Goal: Task Accomplishment & Management: Use online tool/utility

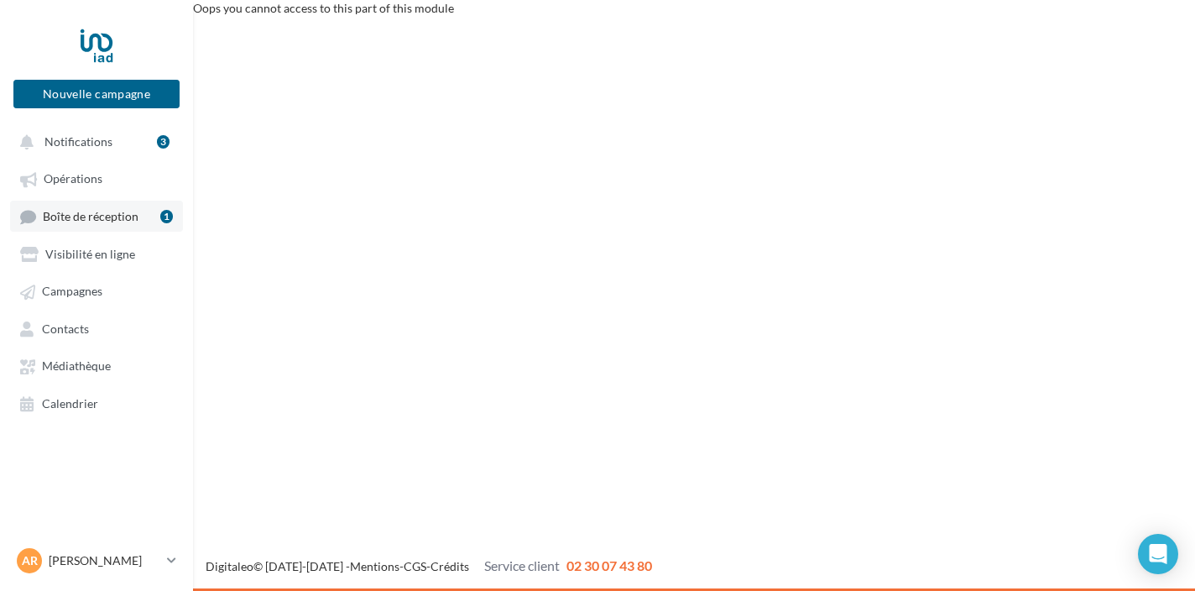
click at [131, 221] on span "Boîte de réception" at bounding box center [91, 216] width 96 height 14
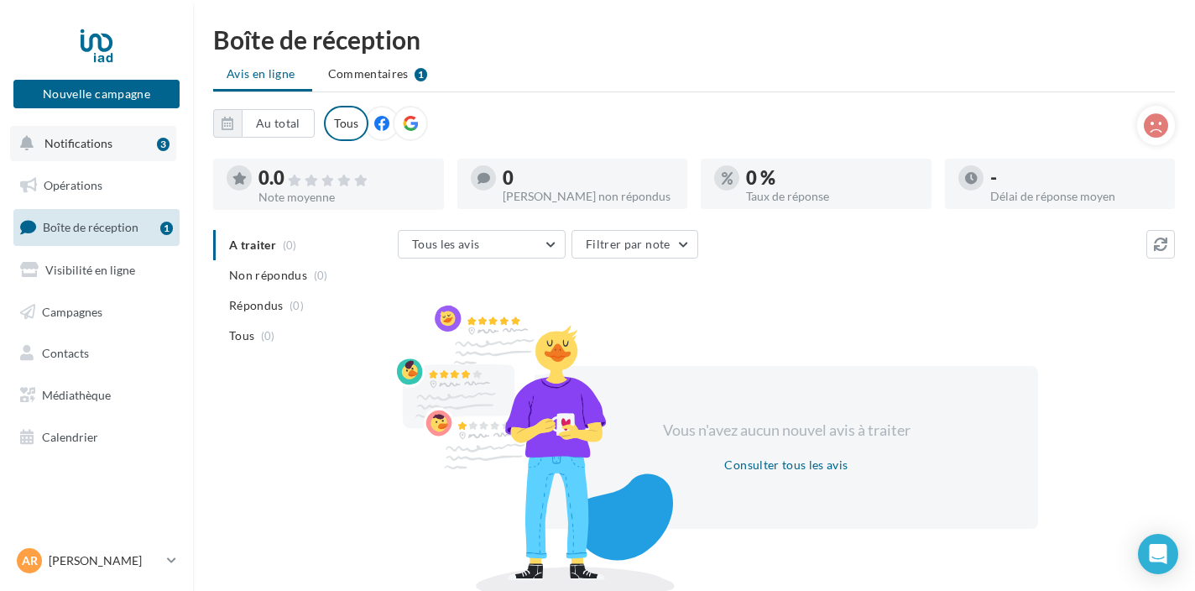
click at [108, 138] on span "Notifications" at bounding box center [78, 143] width 68 height 14
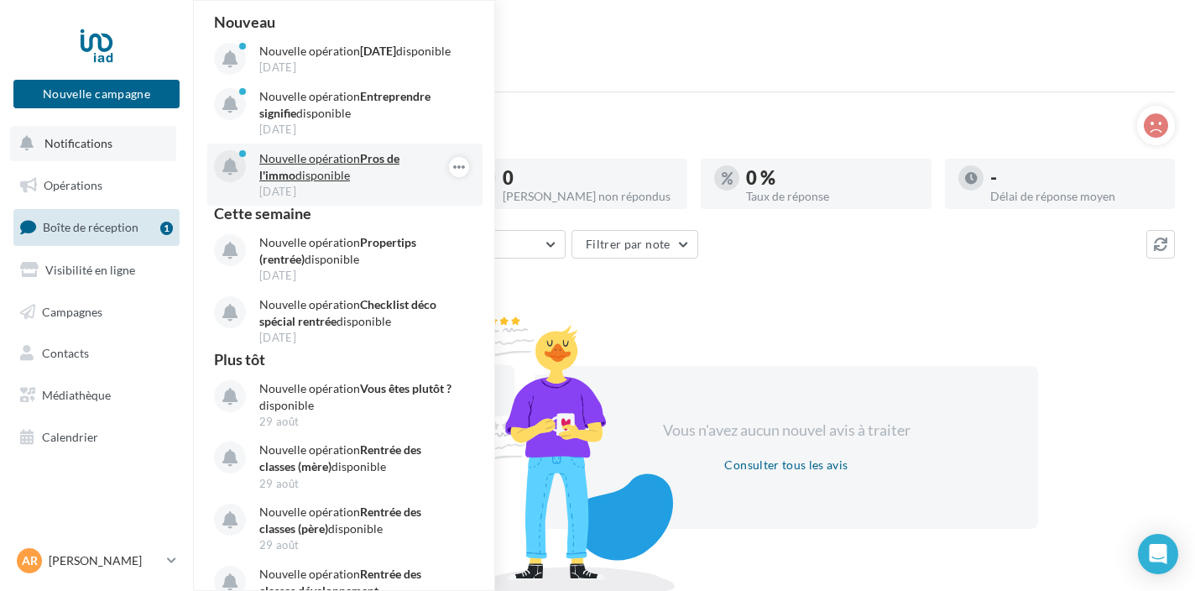
click at [290, 171] on p "Nouvelle opération Pros de l'immo disponible" at bounding box center [356, 167] width 195 height 34
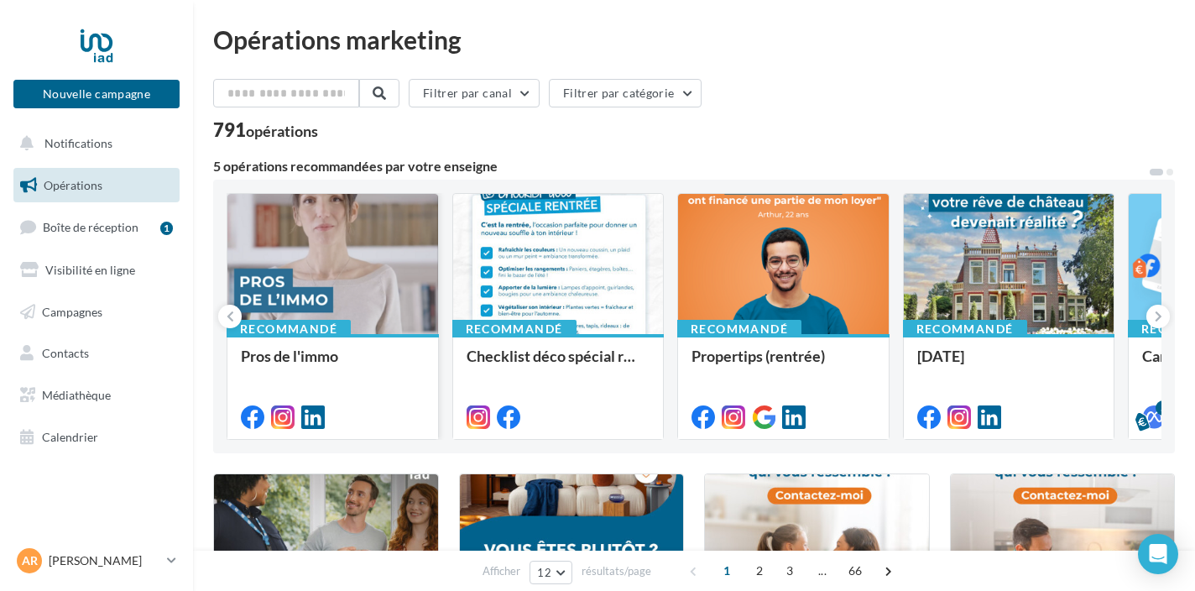
click at [326, 275] on div at bounding box center [333, 265] width 211 height 142
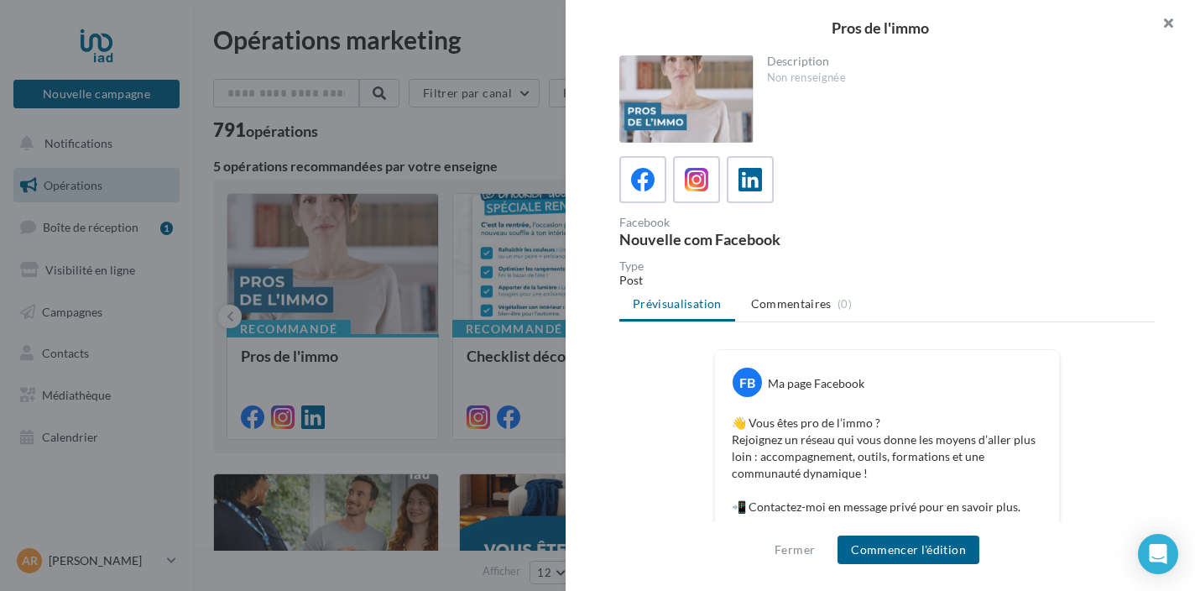
click at [1167, 20] on button "button" at bounding box center [1161, 25] width 67 height 50
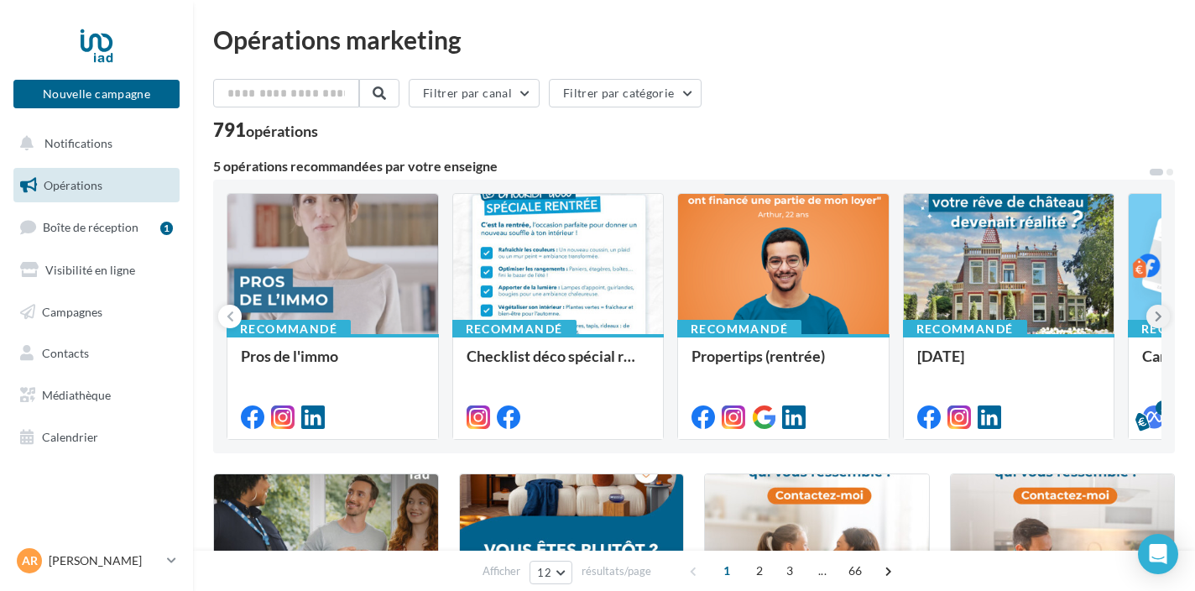
click at [1159, 312] on icon at bounding box center [1159, 316] width 8 height 17
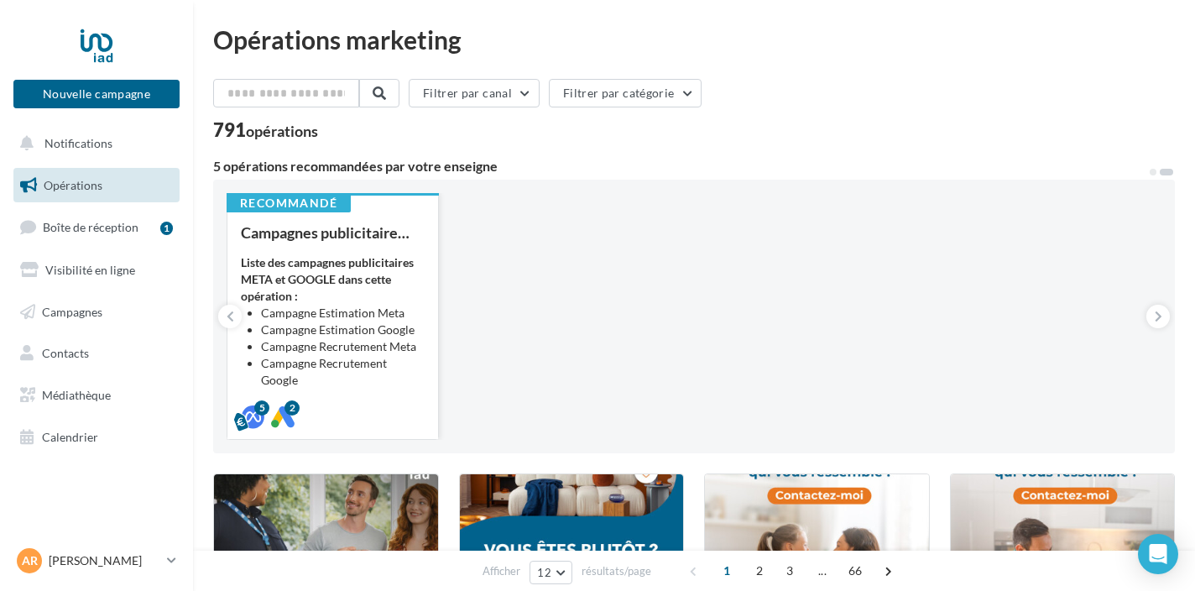
click at [301, 254] on div "Campagnes publicitaires - Estimation & Développement d'équipe Liste des campagn…" at bounding box center [333, 324] width 184 height 200
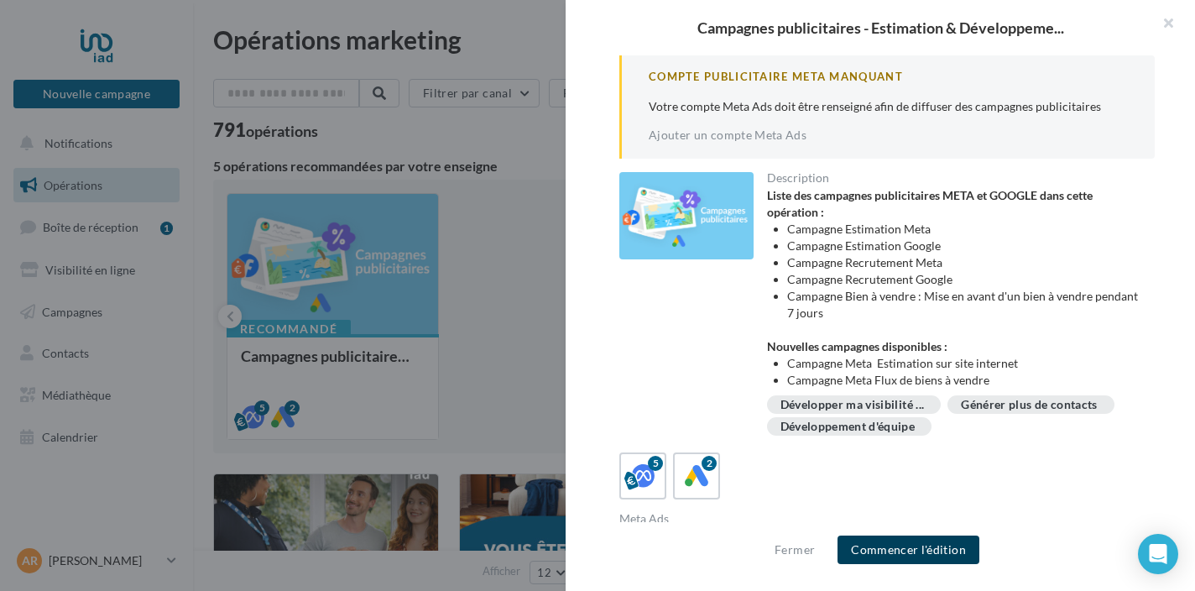
click at [895, 551] on button "Commencer l'édition" at bounding box center [909, 550] width 142 height 29
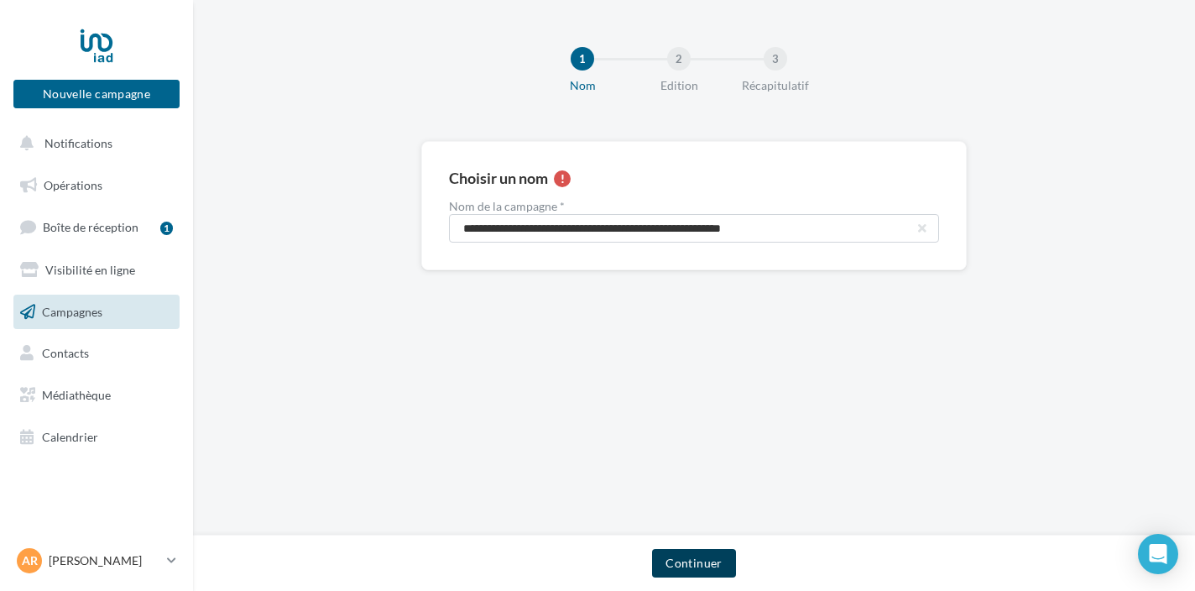
click at [704, 560] on button "Continuer" at bounding box center [693, 563] width 83 height 29
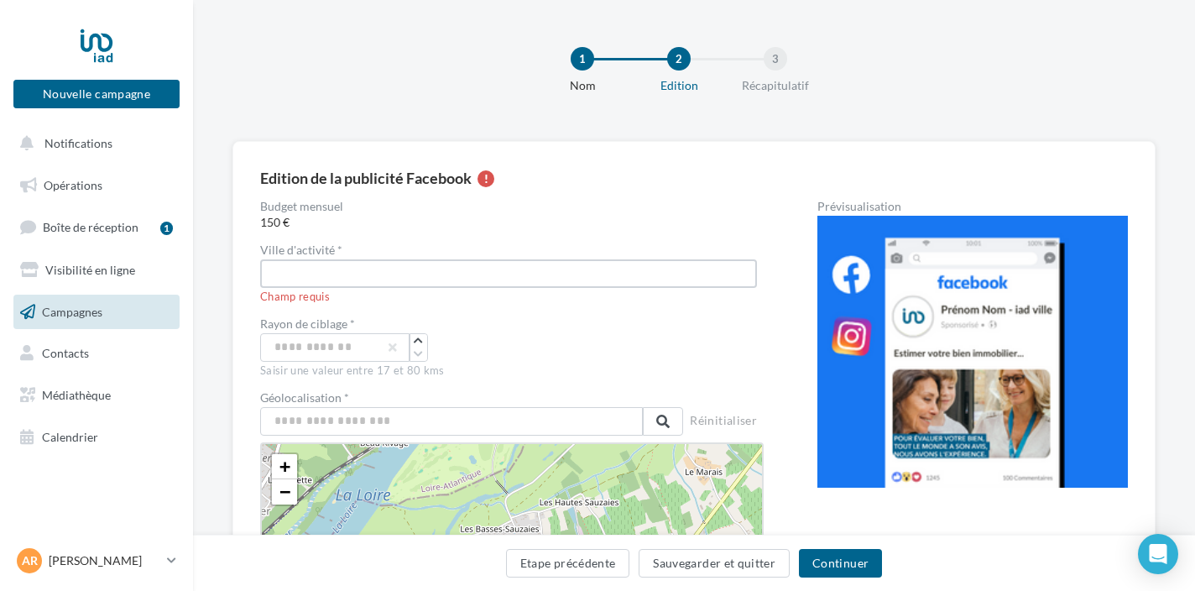
click at [454, 272] on input "text" at bounding box center [508, 273] width 497 height 29
type input "**********"
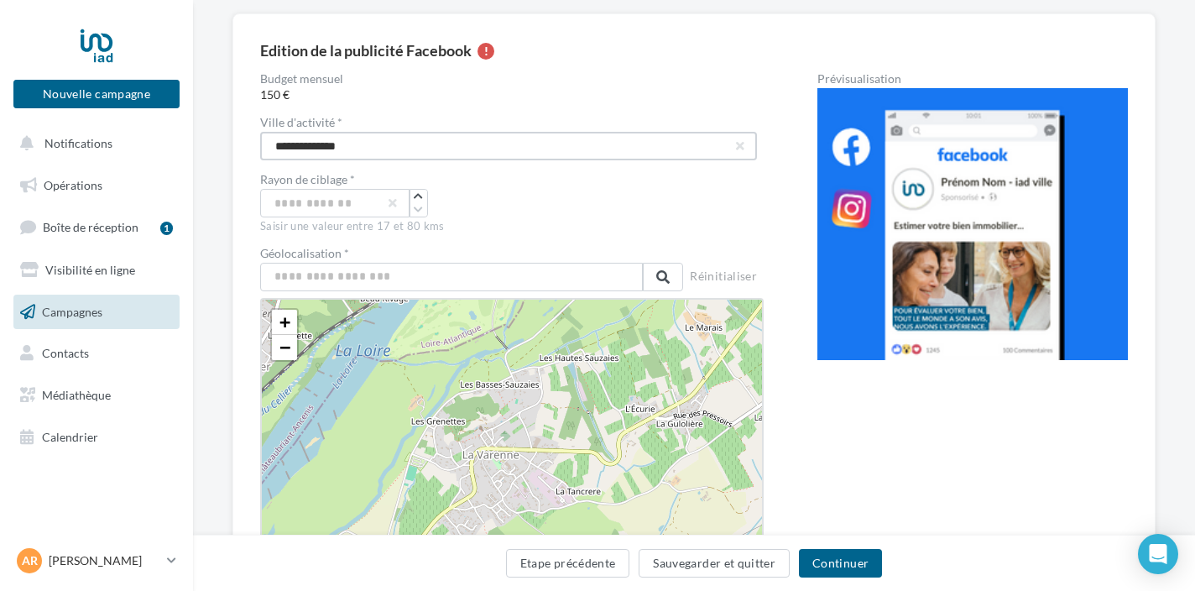
scroll to position [143, 0]
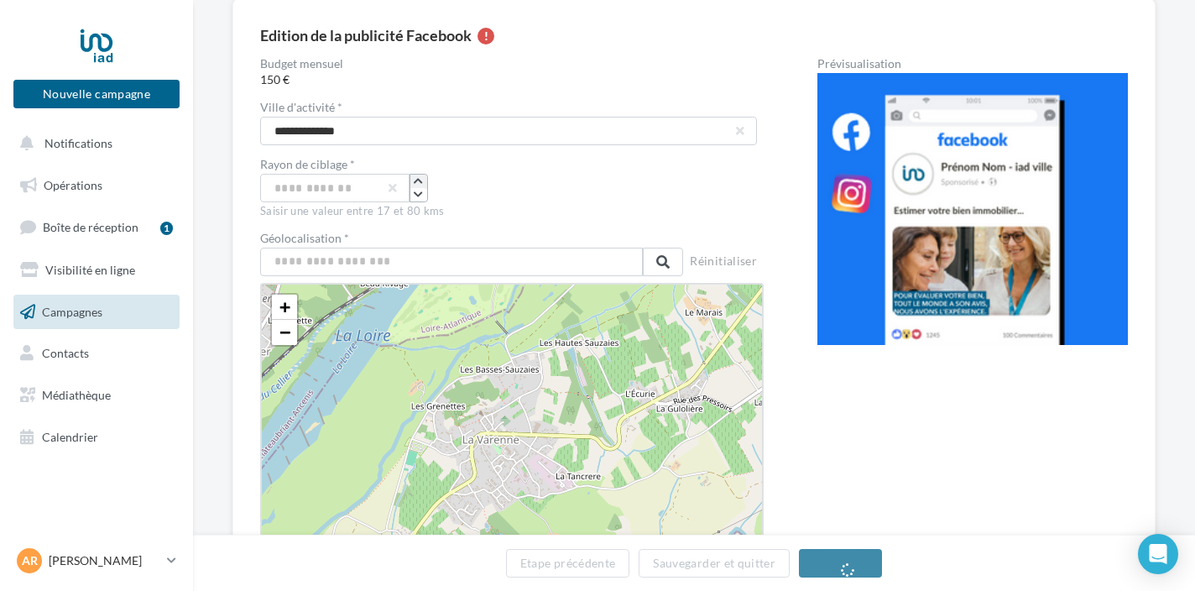
click at [418, 181] on icon "button" at bounding box center [418, 181] width 9 height 10
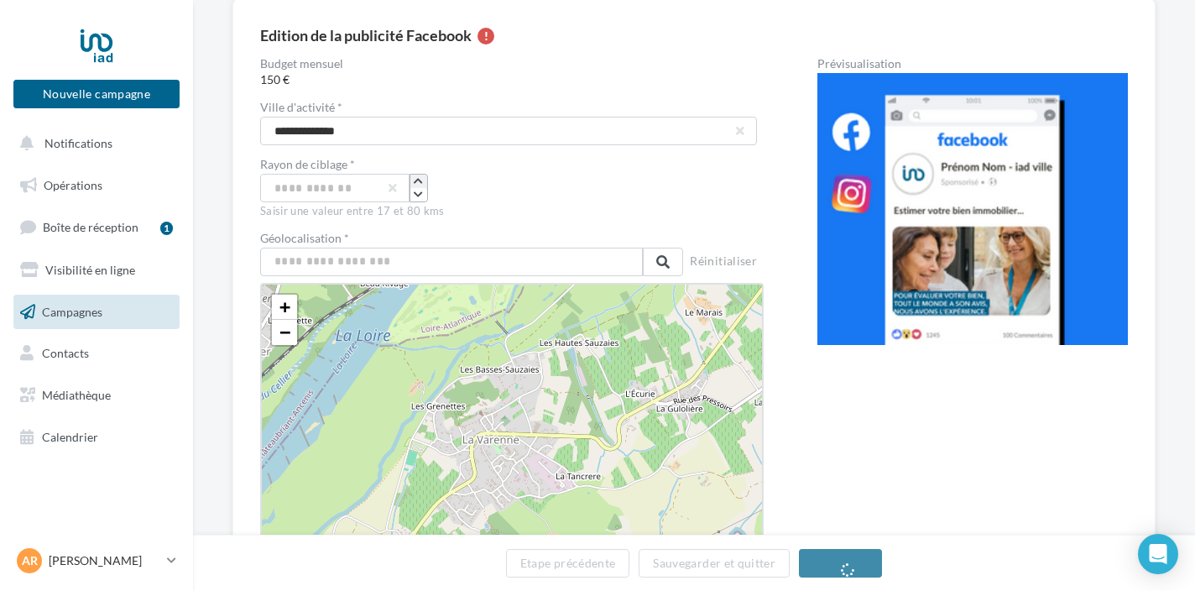
click at [418, 181] on icon "button" at bounding box center [418, 181] width 9 height 10
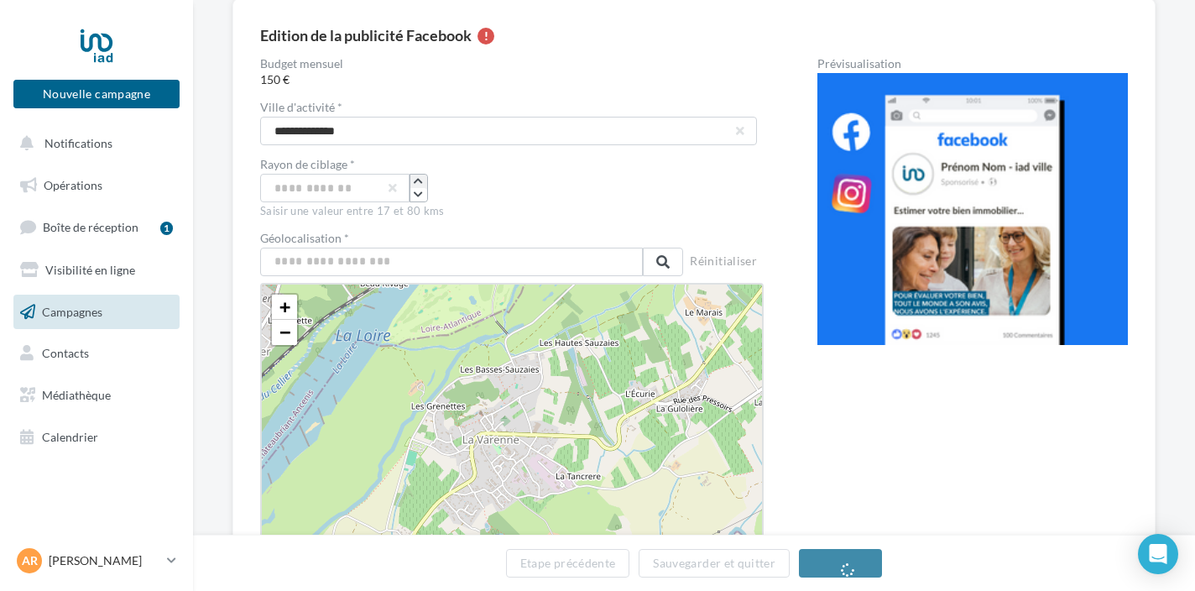
click at [418, 181] on icon "button" at bounding box center [418, 181] width 9 height 10
click at [421, 193] on icon "button" at bounding box center [418, 195] width 9 height 10
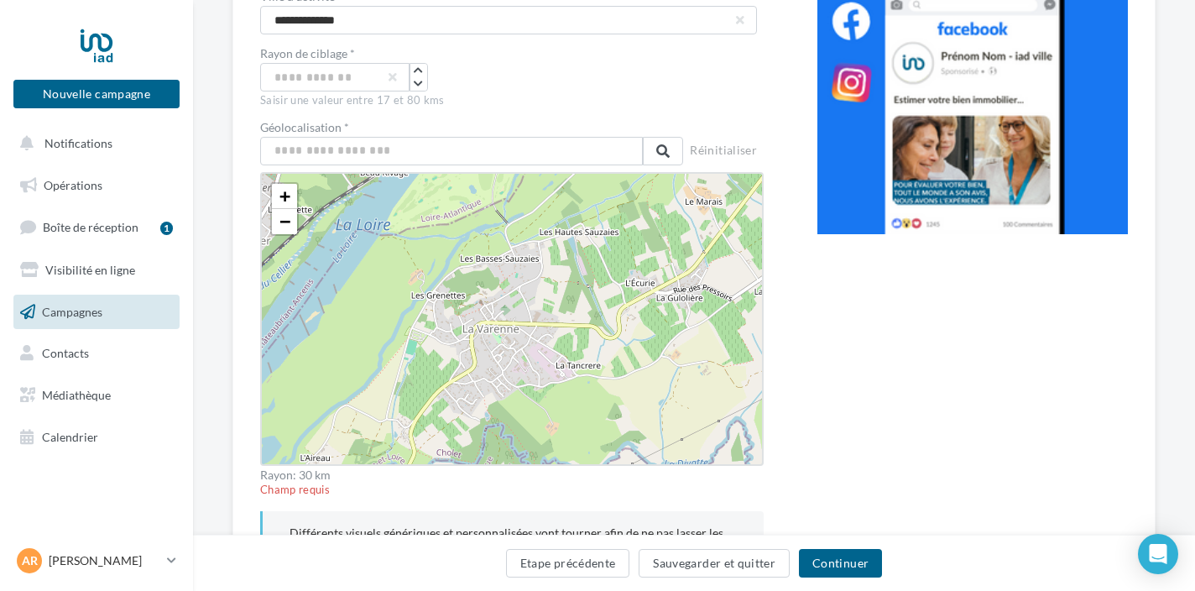
scroll to position [299, 0]
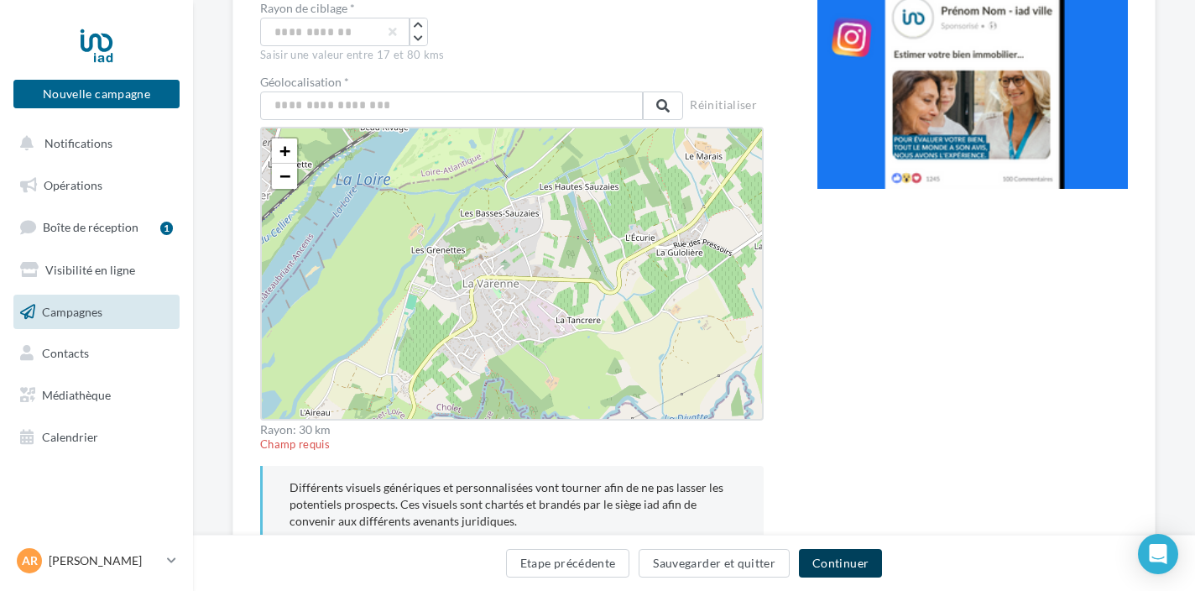
click at [834, 555] on button "Continuer" at bounding box center [840, 563] width 83 height 29
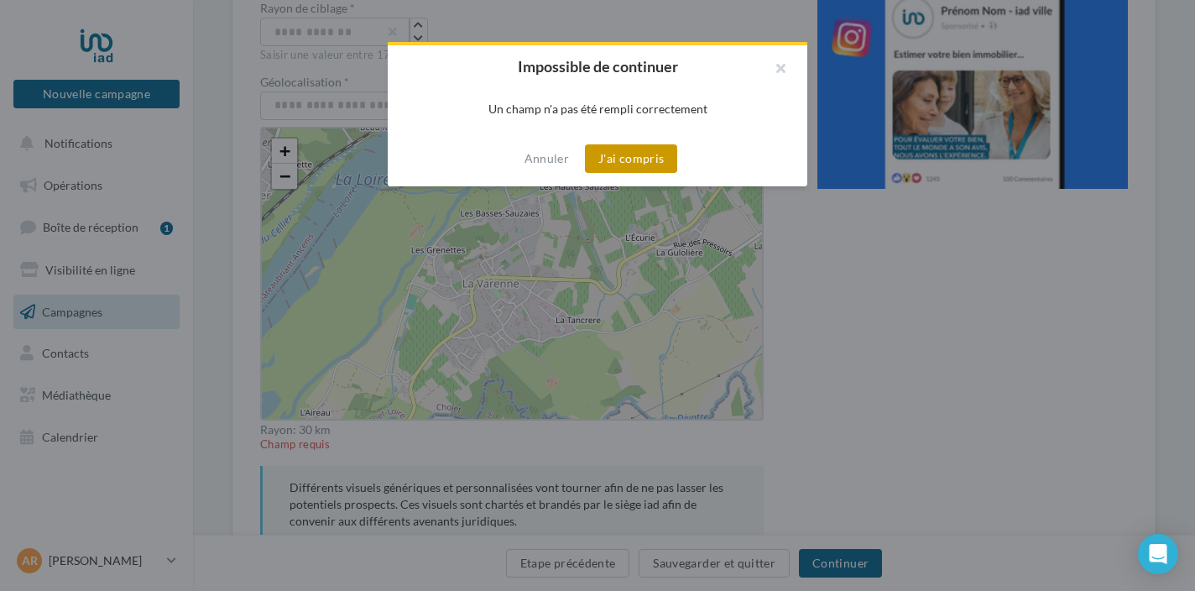
click at [656, 163] on button "J'ai compris" at bounding box center [631, 158] width 92 height 29
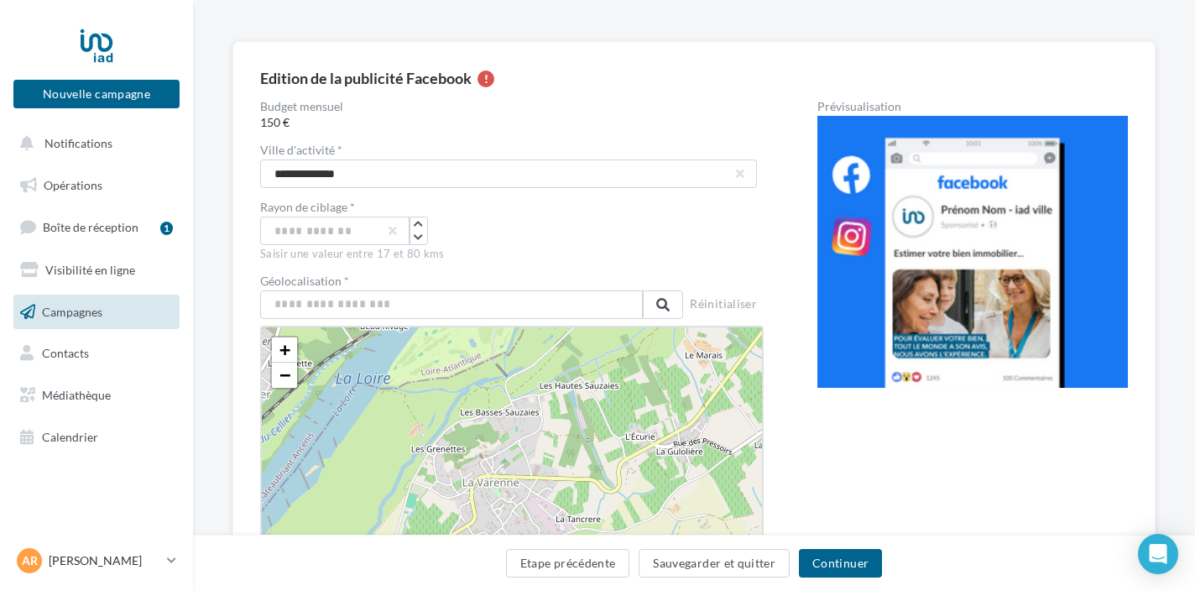
scroll to position [118, 0]
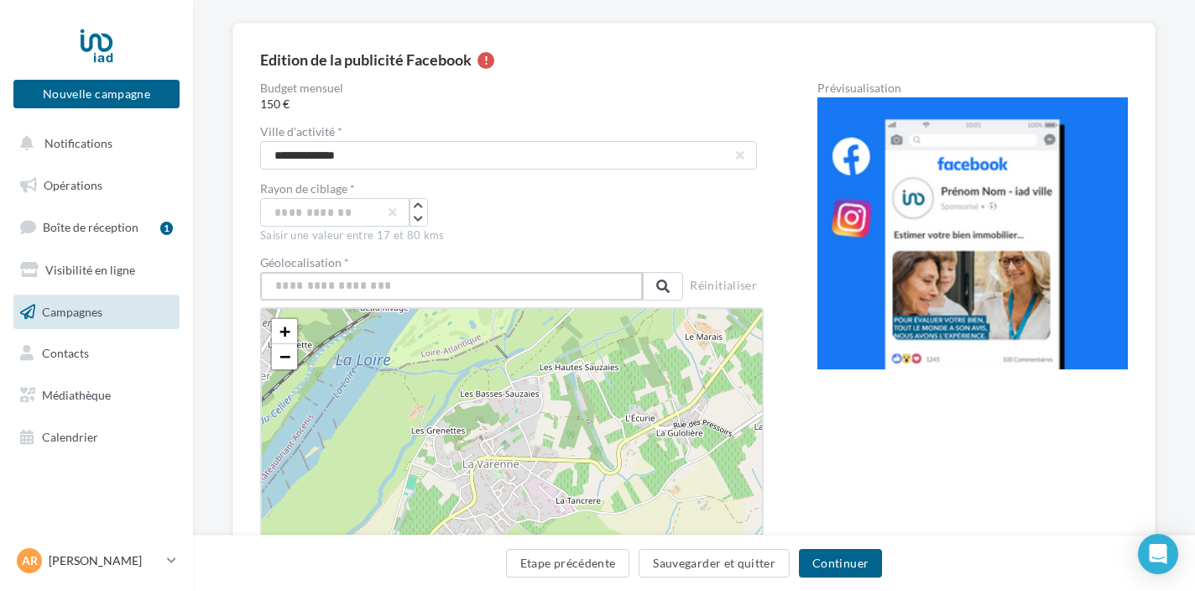
click at [490, 285] on input "text" at bounding box center [451, 286] width 383 height 29
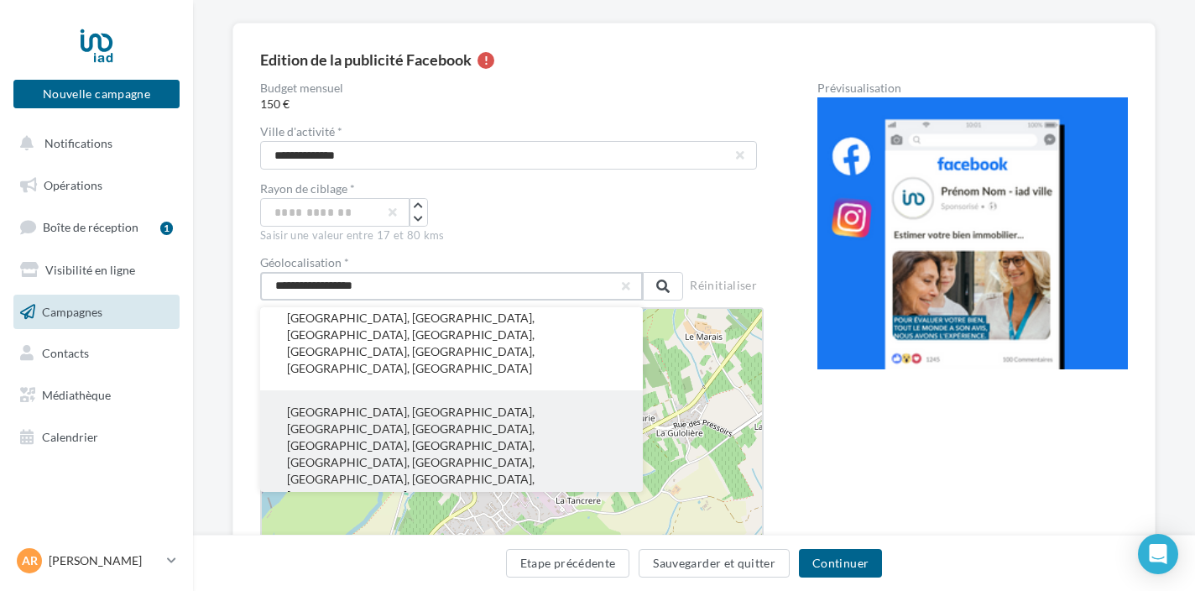
scroll to position [0, 0]
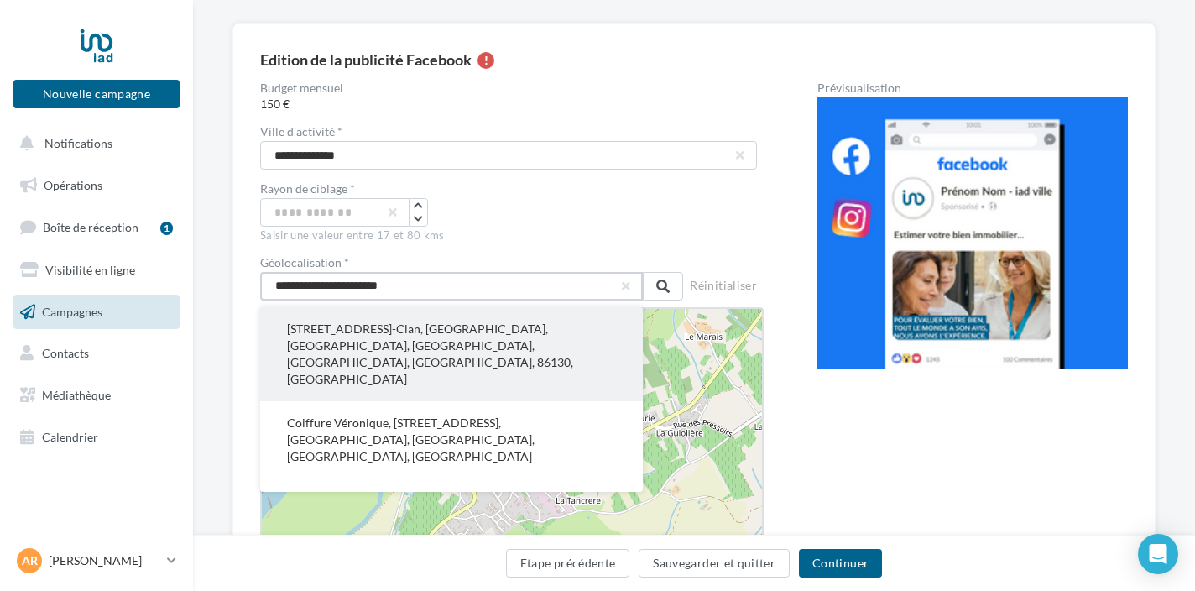
type input "**********"
click at [459, 329] on button "28, Rue de la Roche, Chincé, Jaunay-Clan, Jaunay-Marigny, Poitiers, Vienne, Nou…" at bounding box center [451, 354] width 383 height 94
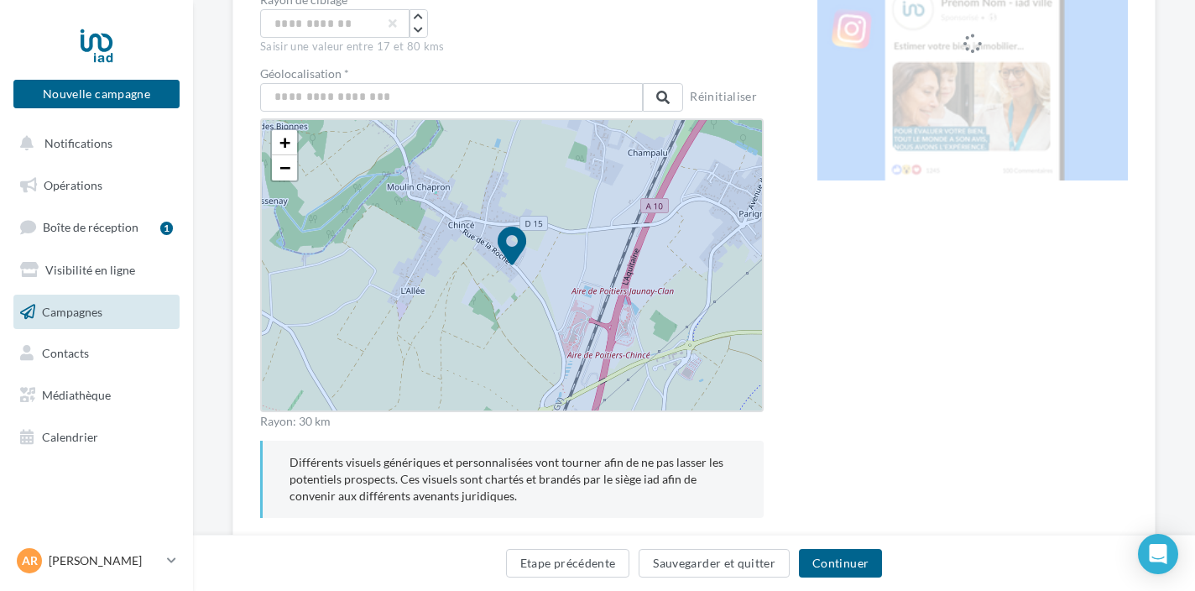
scroll to position [361, 0]
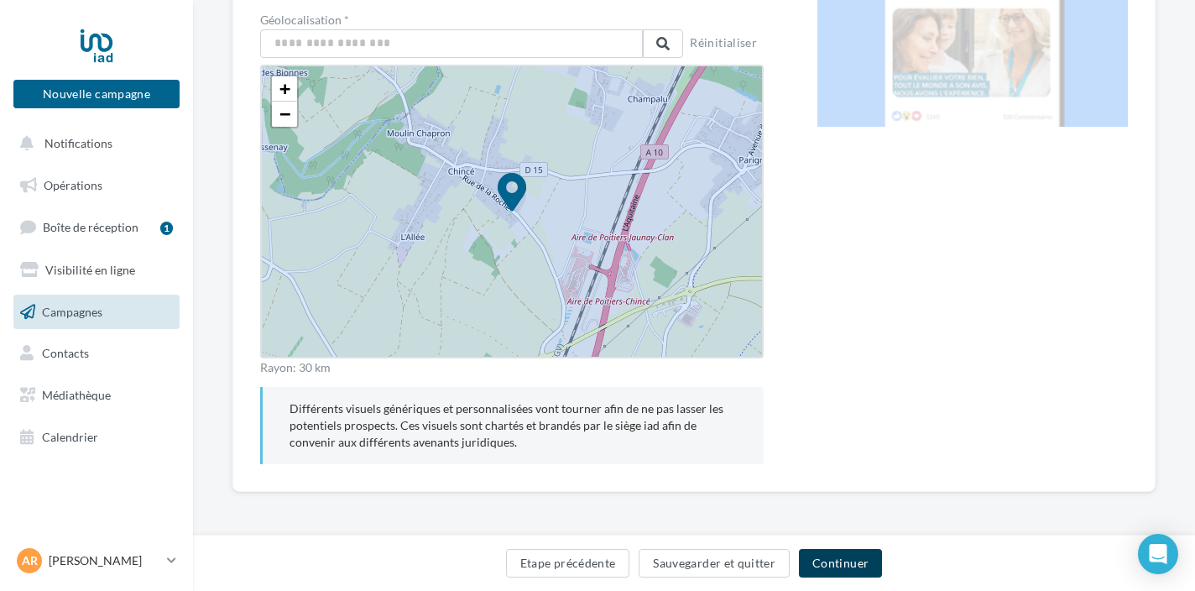
click at [861, 561] on button "Continuer" at bounding box center [840, 563] width 83 height 29
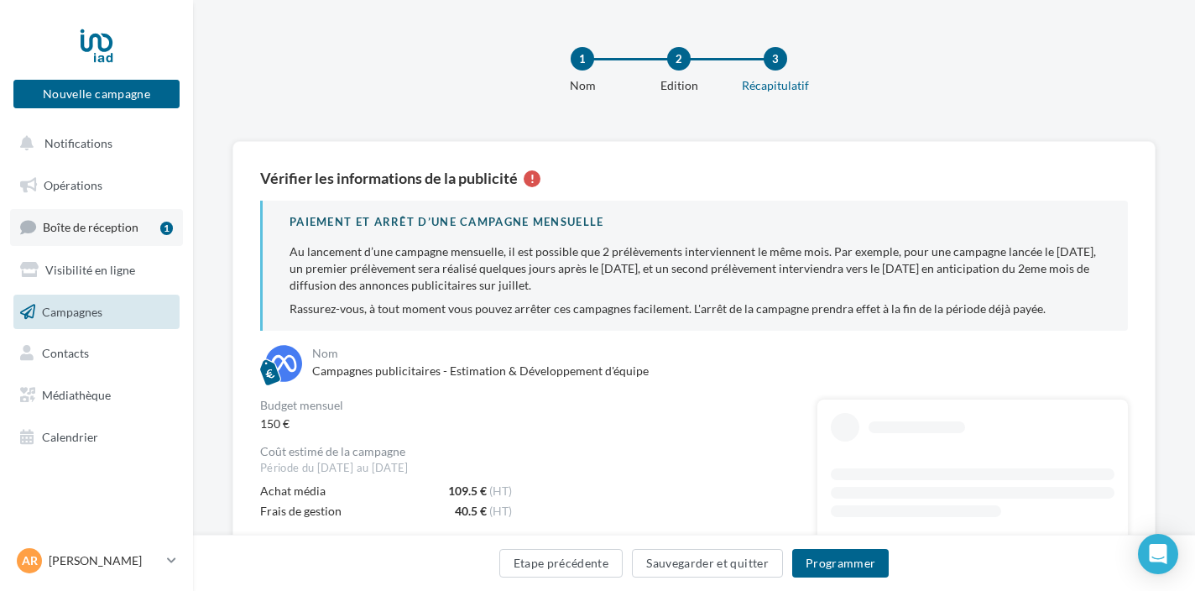
click at [144, 222] on link "Boîte de réception 1" at bounding box center [96, 227] width 173 height 36
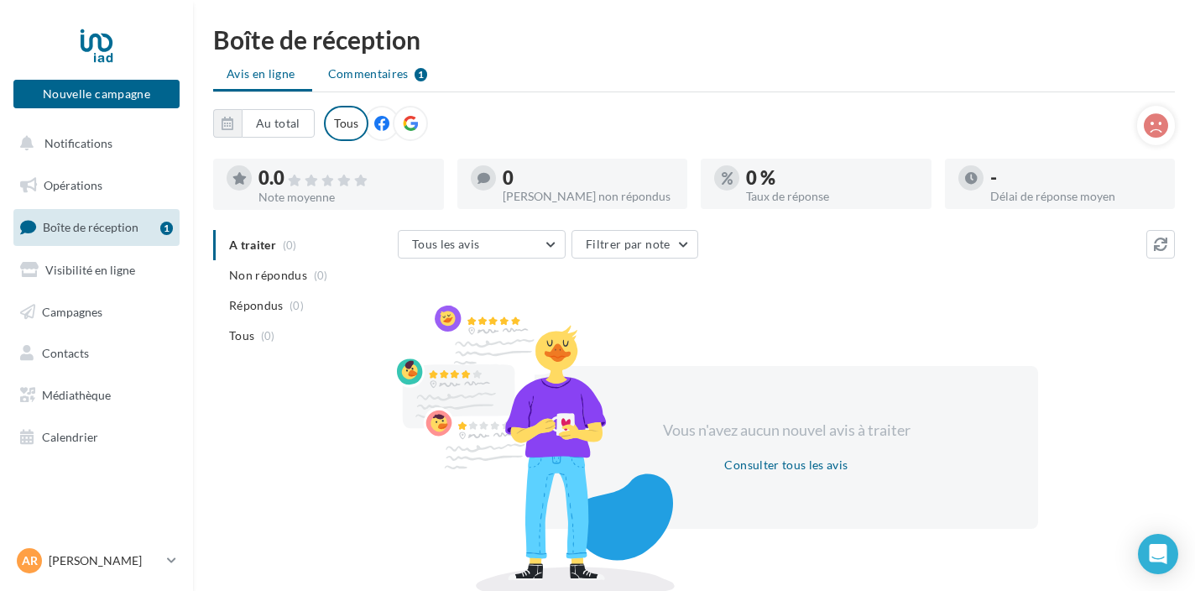
click at [350, 73] on span "Commentaires" at bounding box center [368, 73] width 81 height 17
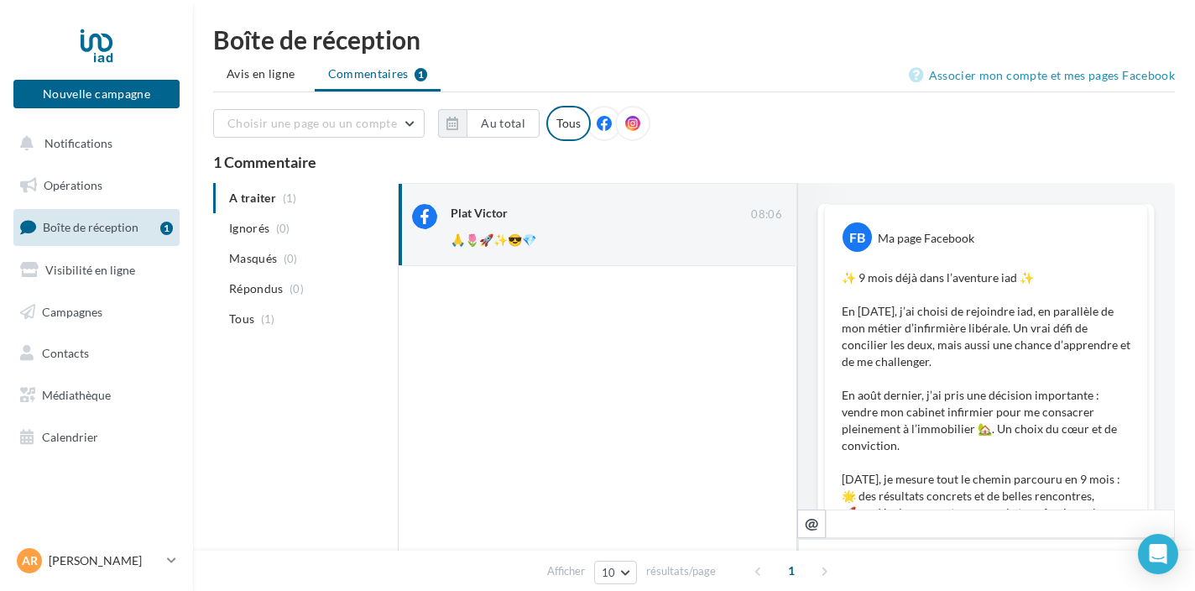
scroll to position [843, 0]
